Goal: Task Accomplishment & Management: Use online tool/utility

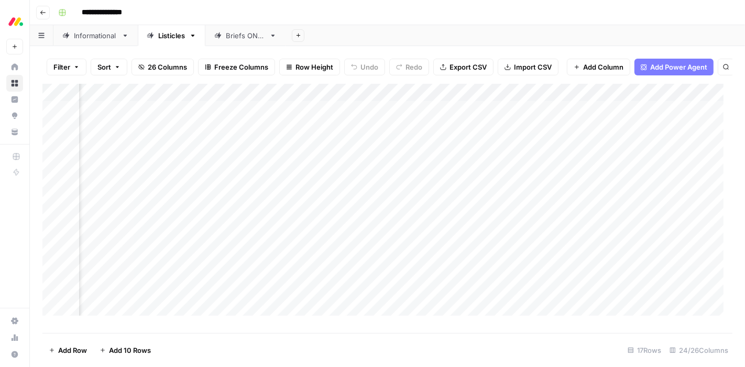
scroll to position [0, 1460]
click at [579, 122] on div "Add Column" at bounding box center [387, 204] width 690 height 241
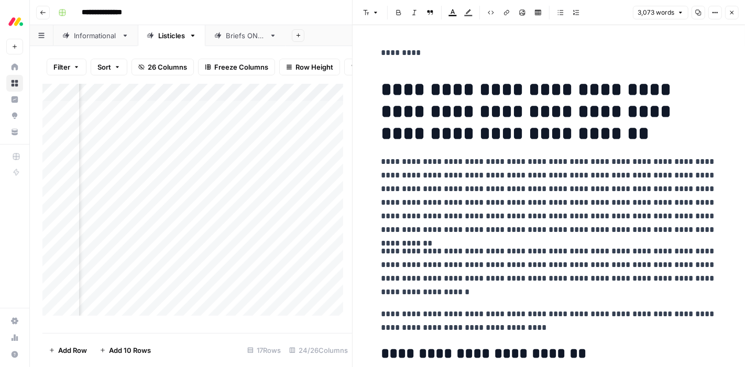
click at [734, 14] on icon "button" at bounding box center [732, 12] width 6 height 6
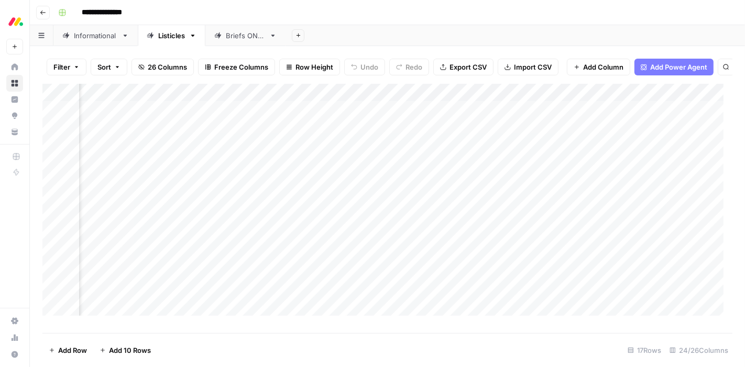
click at [570, 117] on div "Add Column" at bounding box center [387, 204] width 690 height 241
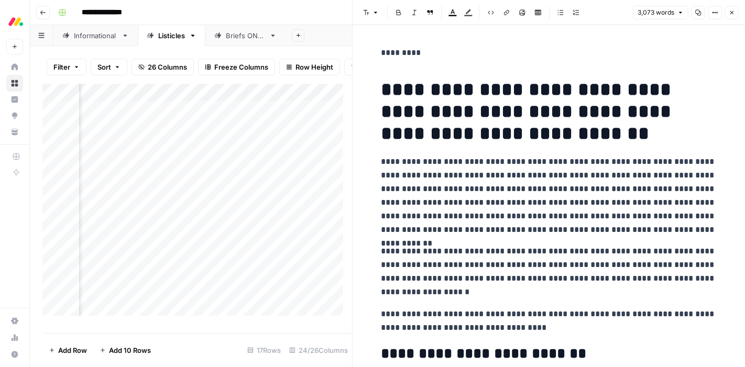
click at [734, 13] on icon "button" at bounding box center [732, 12] width 6 height 6
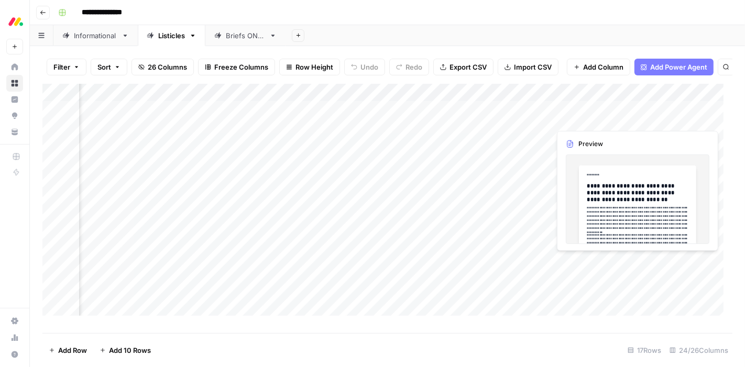
click at [612, 119] on div "Add Column" at bounding box center [387, 204] width 690 height 241
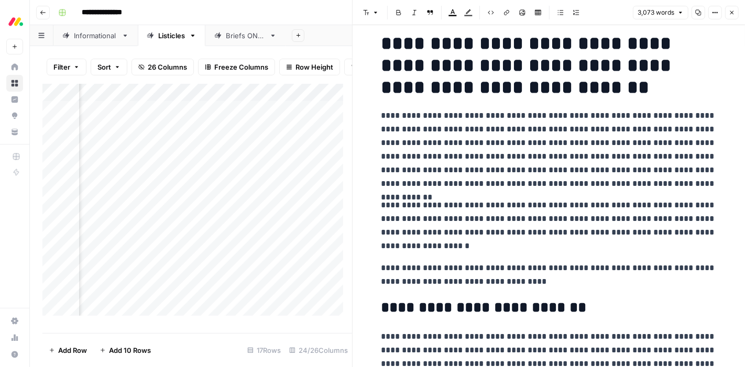
scroll to position [76, 0]
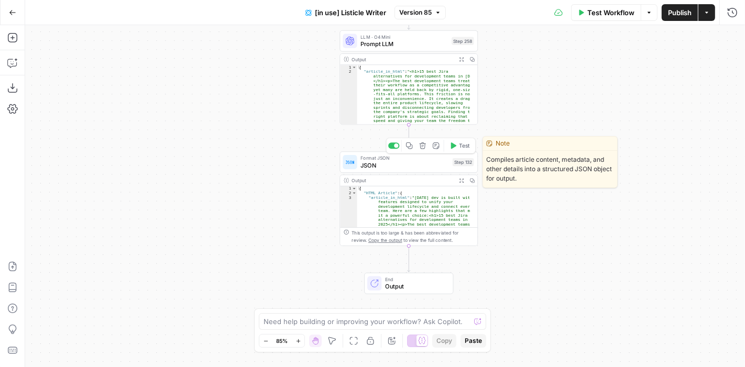
click at [412, 162] on span "JSON" at bounding box center [404, 165] width 89 height 9
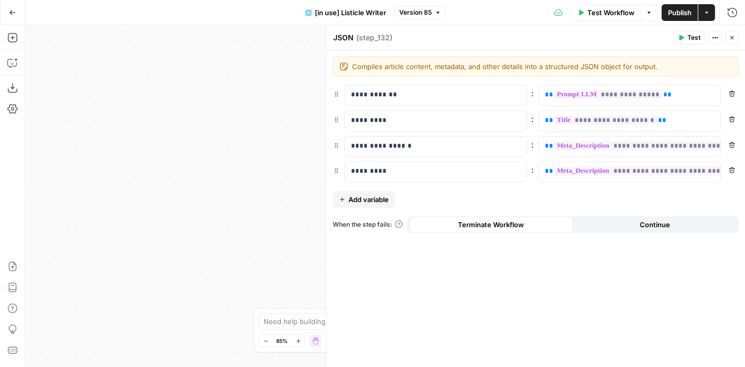
click at [734, 37] on icon "button" at bounding box center [732, 38] width 6 height 6
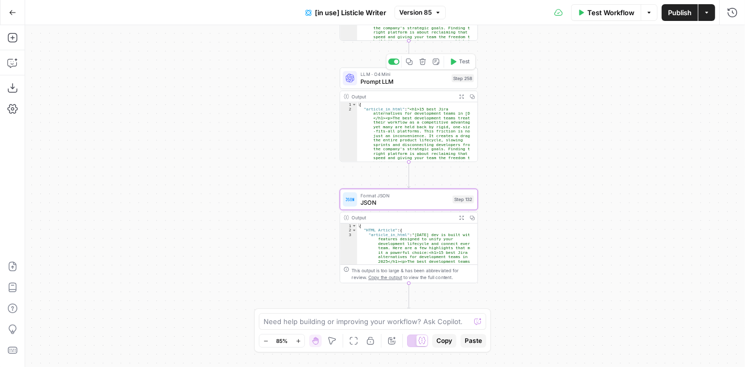
click at [383, 84] on span "Prompt LLM" at bounding box center [403, 81] width 87 height 9
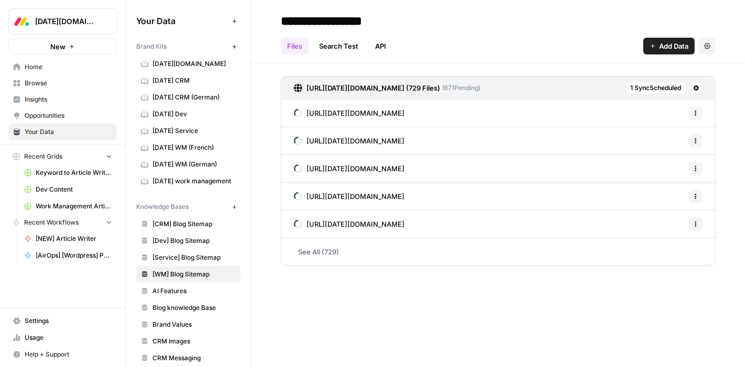
scroll to position [86, 0]
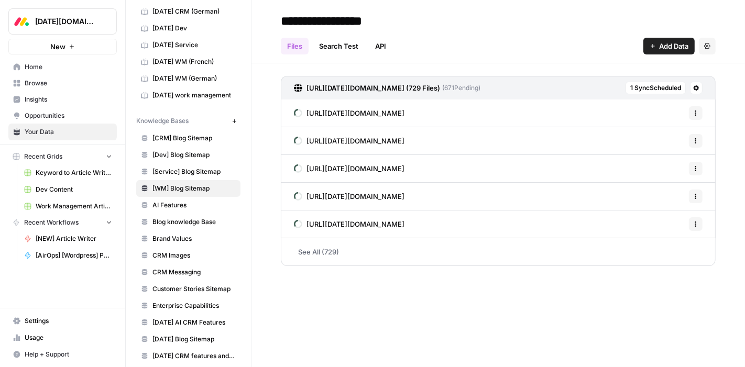
click at [174, 171] on span "[Service] Blog Sitemap" at bounding box center [193, 171] width 83 height 9
click at [182, 152] on span "[Dev] Blog Sitemap" at bounding box center [193, 154] width 83 height 9
click at [170, 184] on span "[WM] Blog Sitemap" at bounding box center [193, 188] width 83 height 9
